Goal: Task Accomplishment & Management: Manage account settings

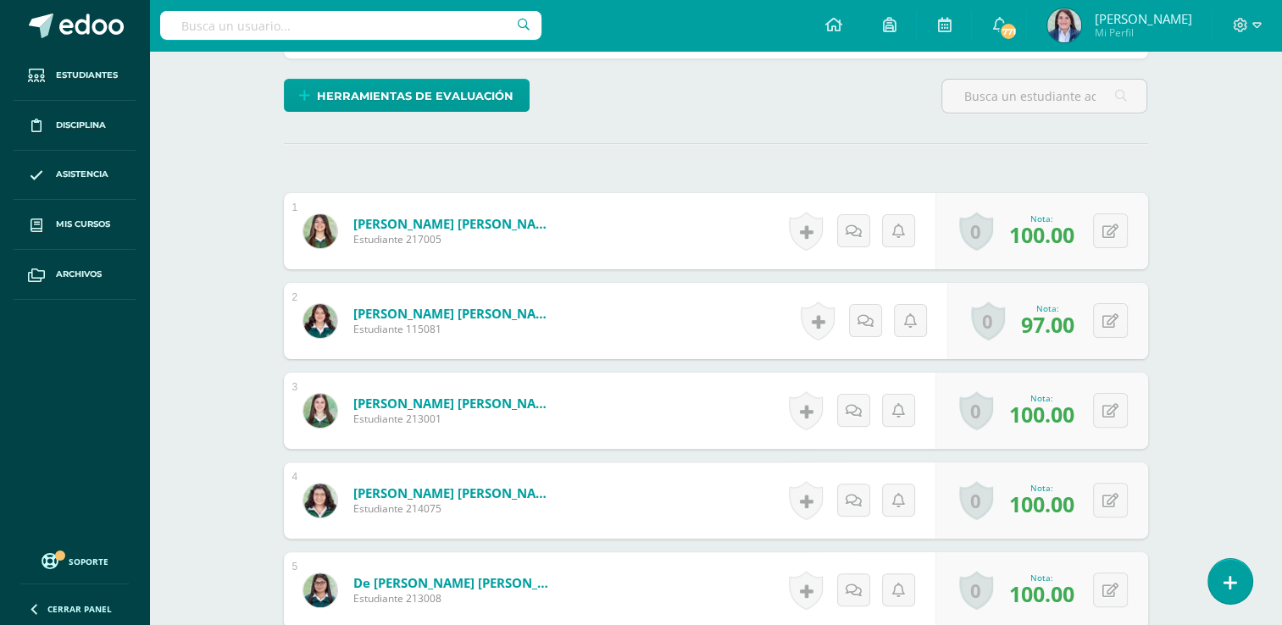
scroll to position [396, 0]
drag, startPoint x: 1125, startPoint y: 324, endPoint x: 1112, endPoint y: 315, distance: 15.3
click at [1123, 321] on button at bounding box center [1110, 319] width 35 height 35
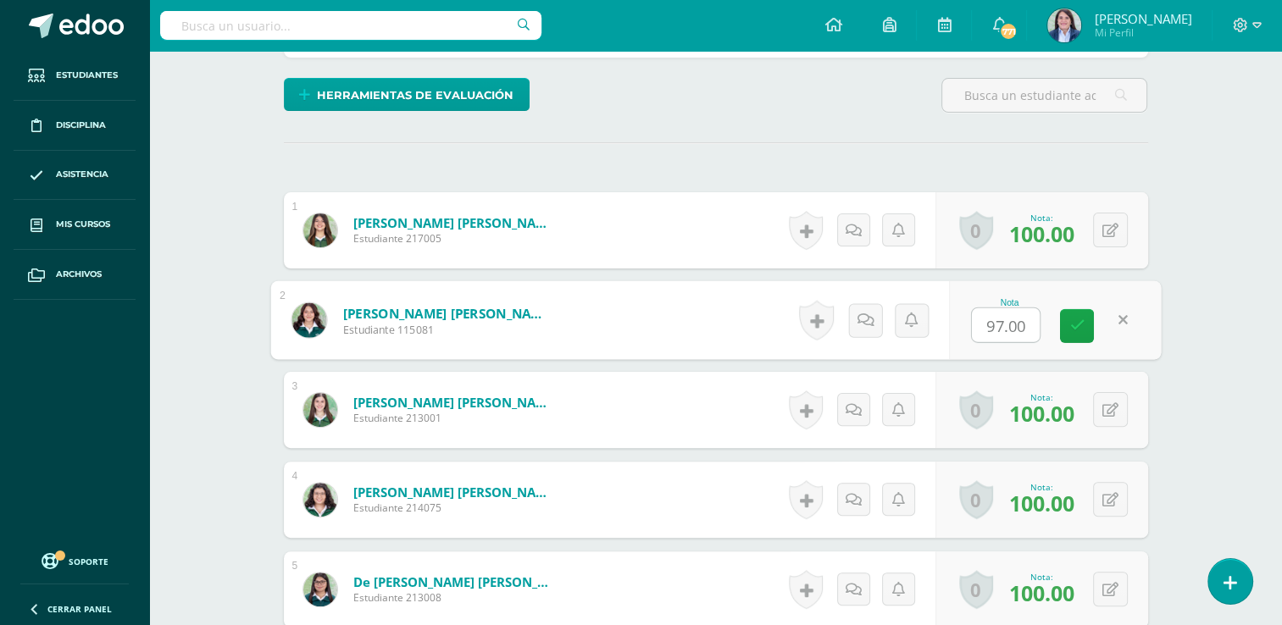
drag, startPoint x: 1000, startPoint y: 320, endPoint x: 1007, endPoint y: 338, distance: 19.4
click at [999, 321] on input "97.00" at bounding box center [1006, 325] width 68 height 34
click at [1001, 330] on input "97.00" at bounding box center [1006, 325] width 68 height 34
type input "96.00"
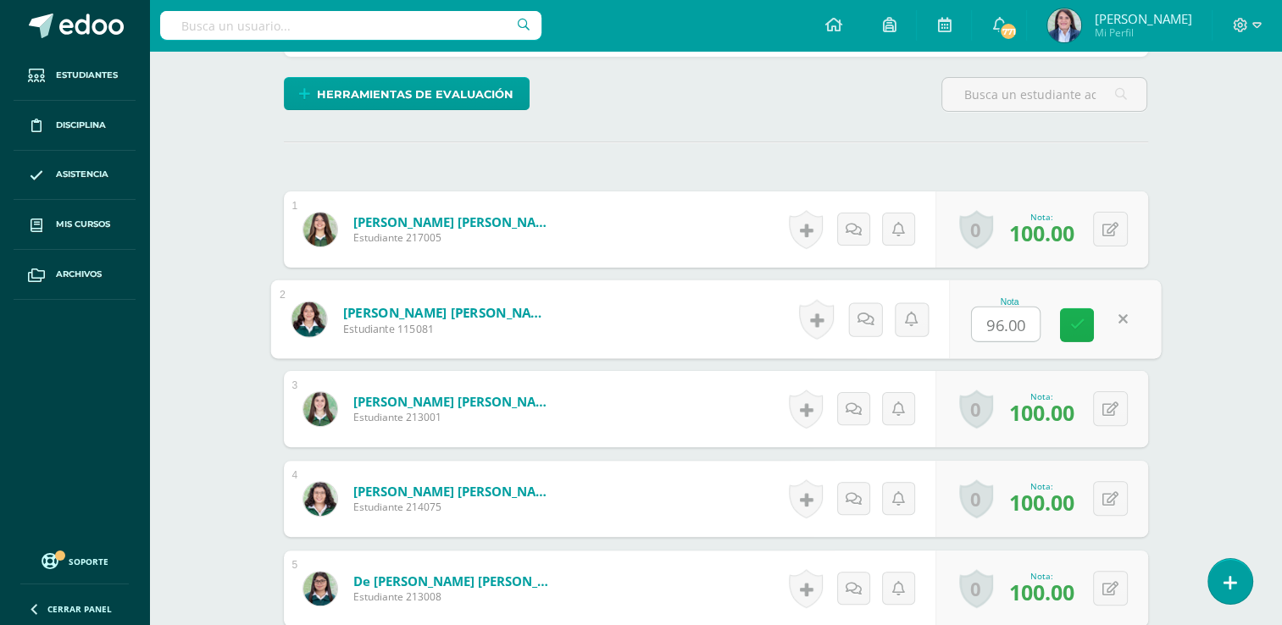
click at [1078, 324] on icon at bounding box center [1076, 325] width 15 height 14
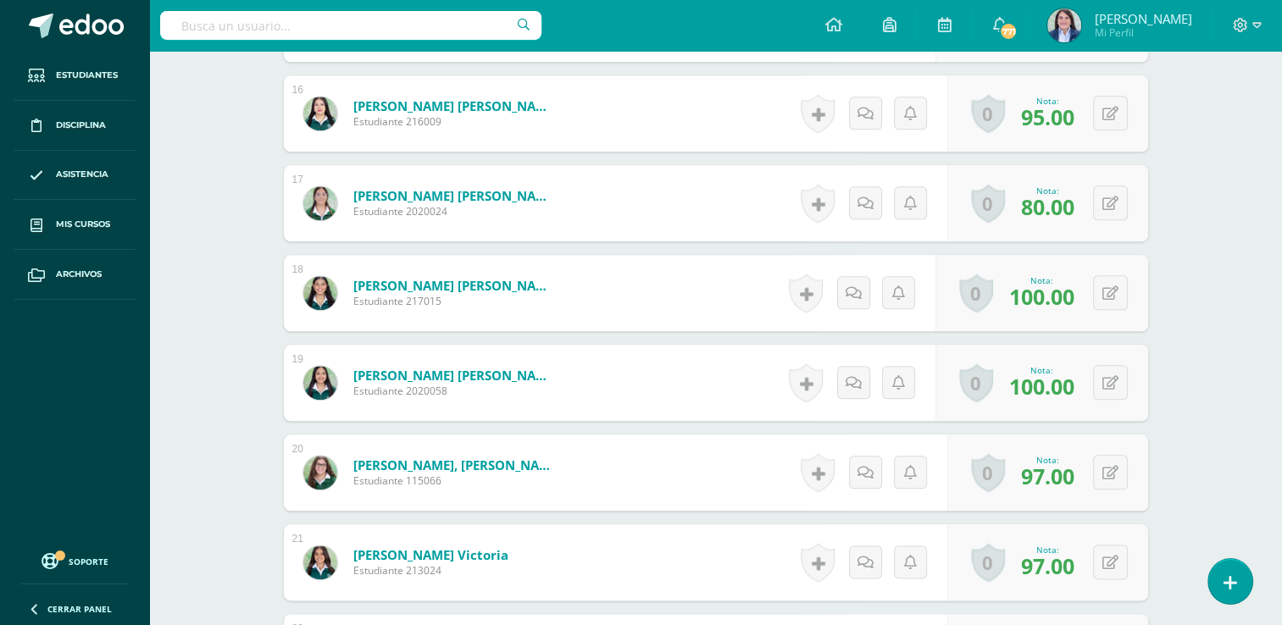
scroll to position [1874, 0]
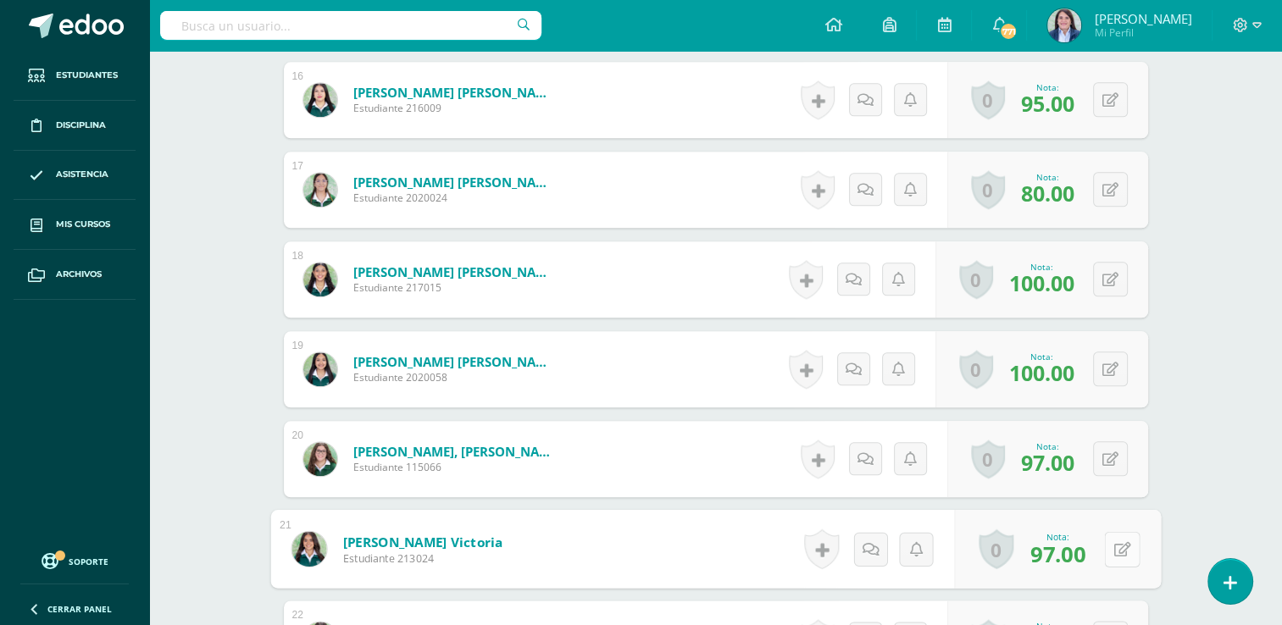
click at [1106, 547] on button at bounding box center [1122, 549] width 36 height 36
click at [1002, 553] on input "97.00" at bounding box center [1006, 554] width 68 height 34
type input "95.00"
click at [1079, 547] on icon at bounding box center [1076, 554] width 15 height 14
